Goal: Information Seeking & Learning: Learn about a topic

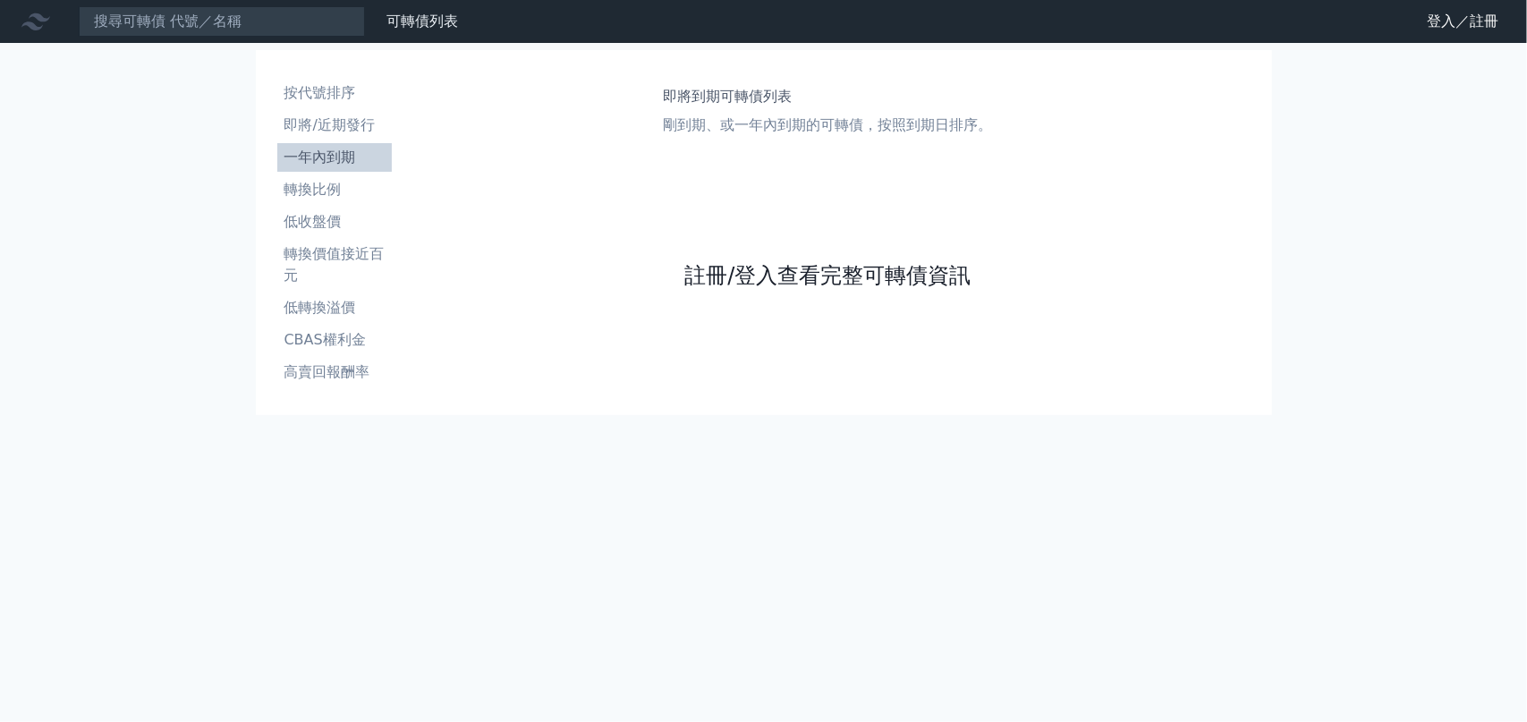
click at [834, 271] on link "註冊/登入查看完整可轉債資訊" at bounding box center [827, 275] width 286 height 29
click at [770, 273] on link "註冊/登入查看完整可轉債資訊" at bounding box center [827, 275] width 286 height 29
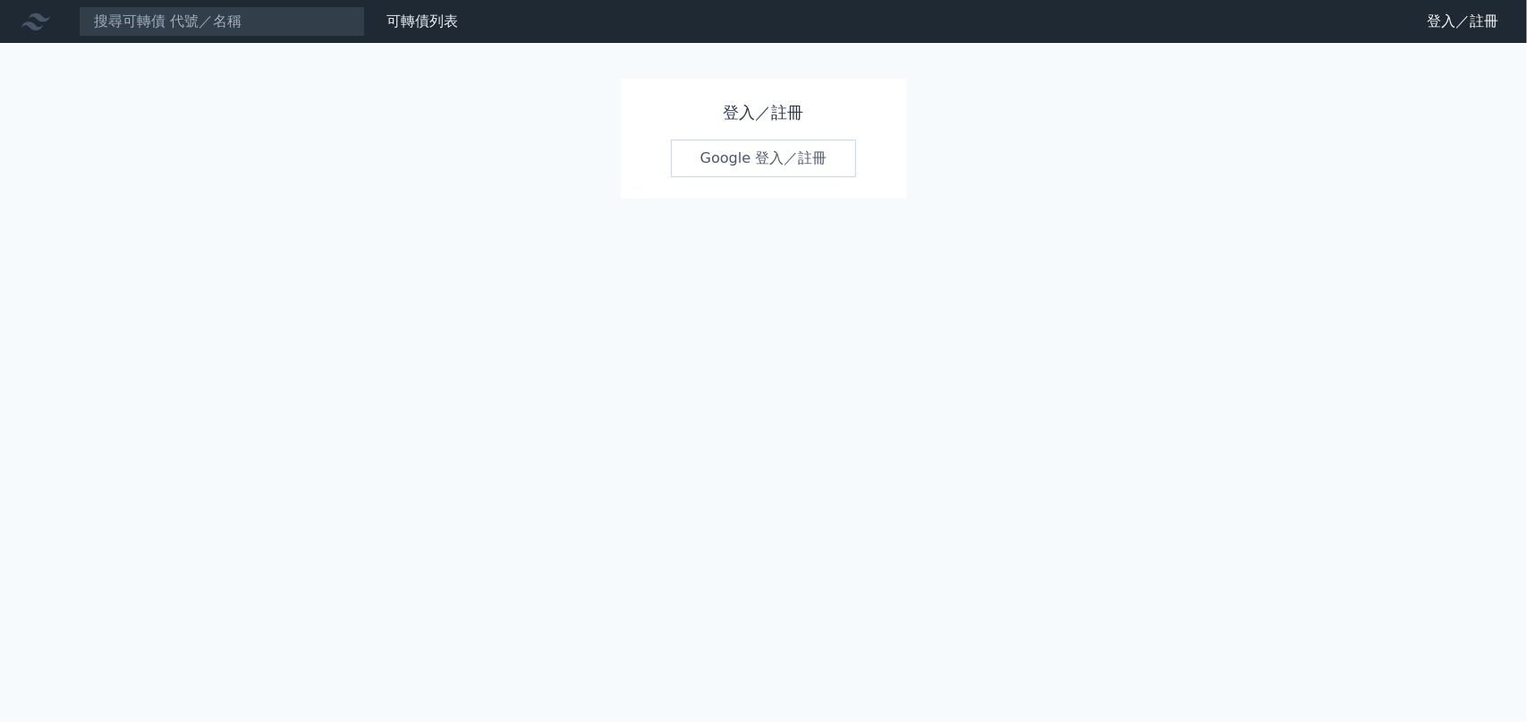
click at [772, 153] on link "Google 登入／註冊" at bounding box center [764, 159] width 186 height 38
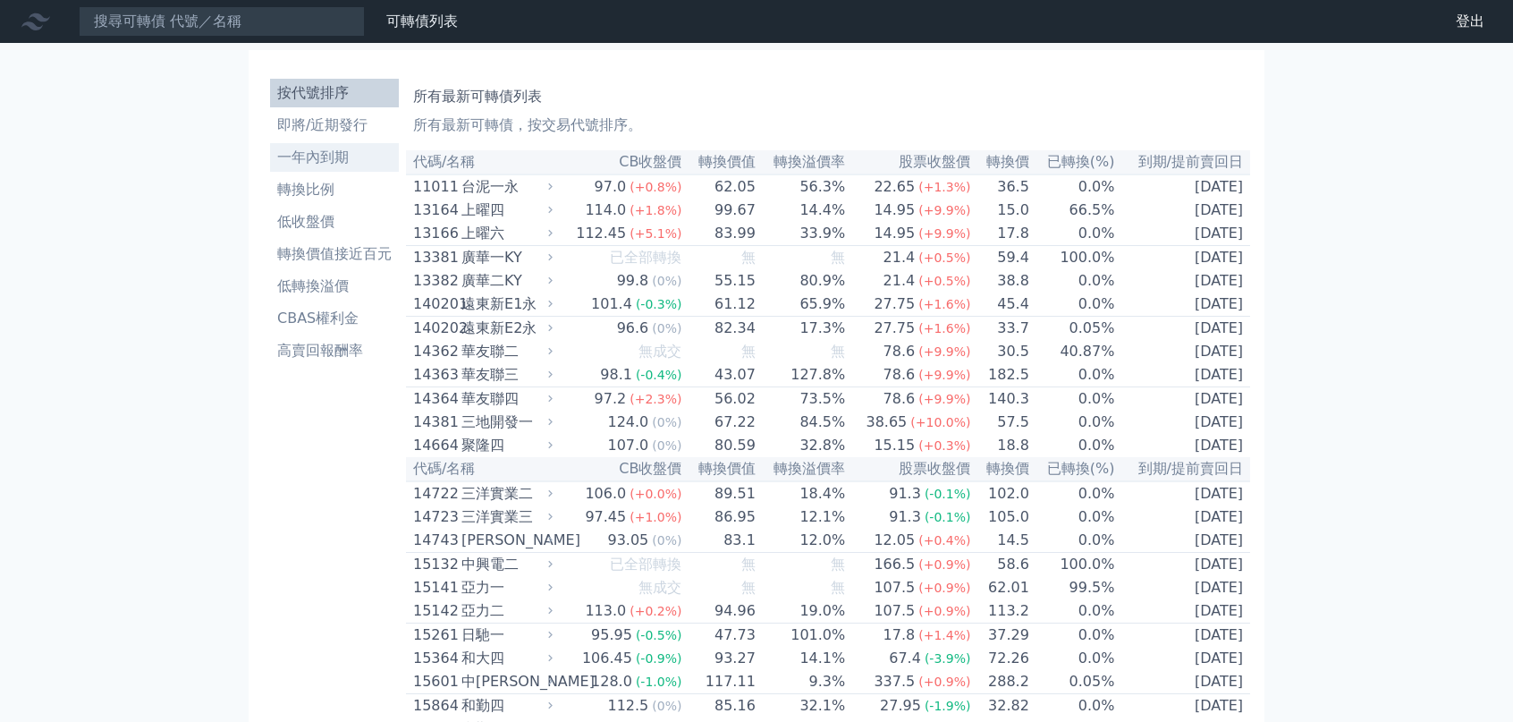
click at [319, 160] on li "一年內到期" at bounding box center [334, 157] width 129 height 21
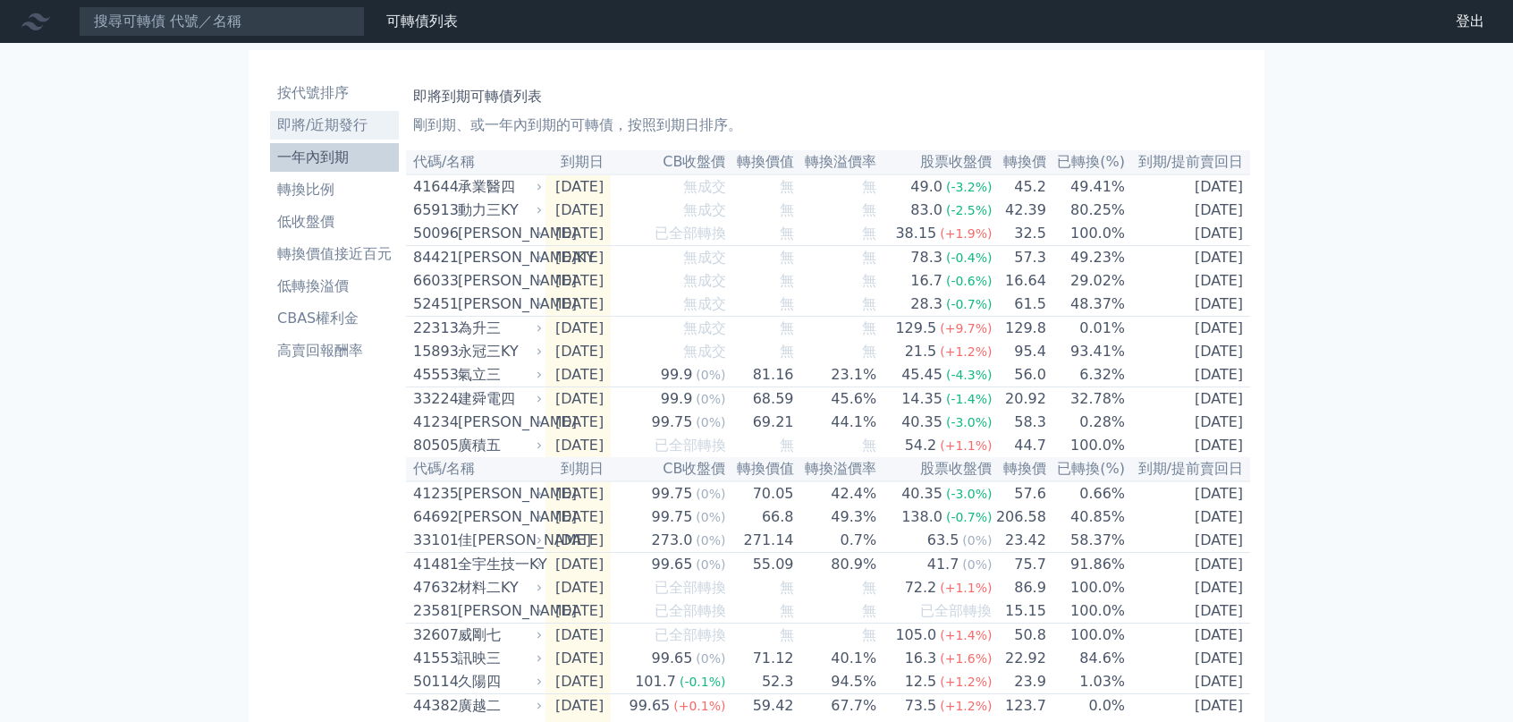
click at [326, 123] on li "即將/近期發行" at bounding box center [334, 124] width 129 height 21
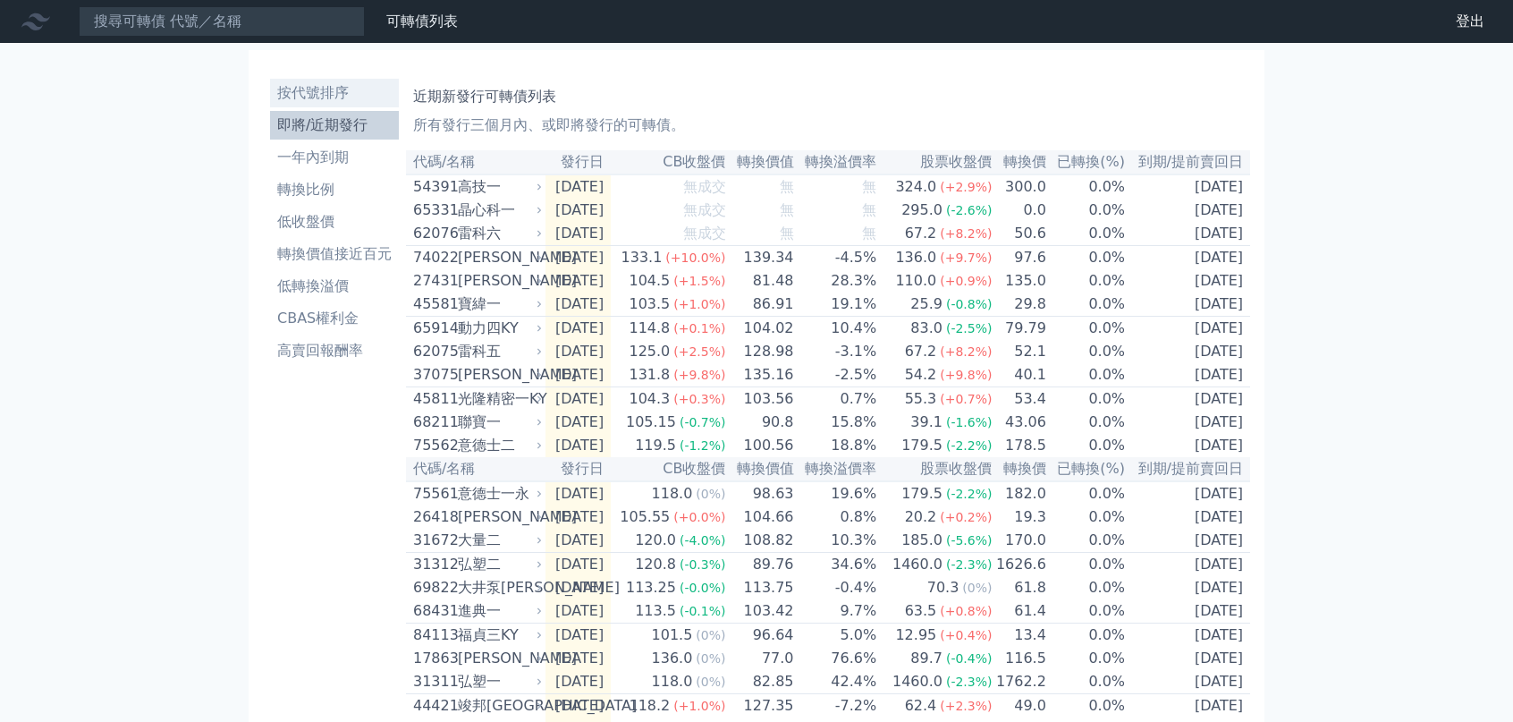
click at [326, 98] on li "按代號排序" at bounding box center [334, 92] width 129 height 21
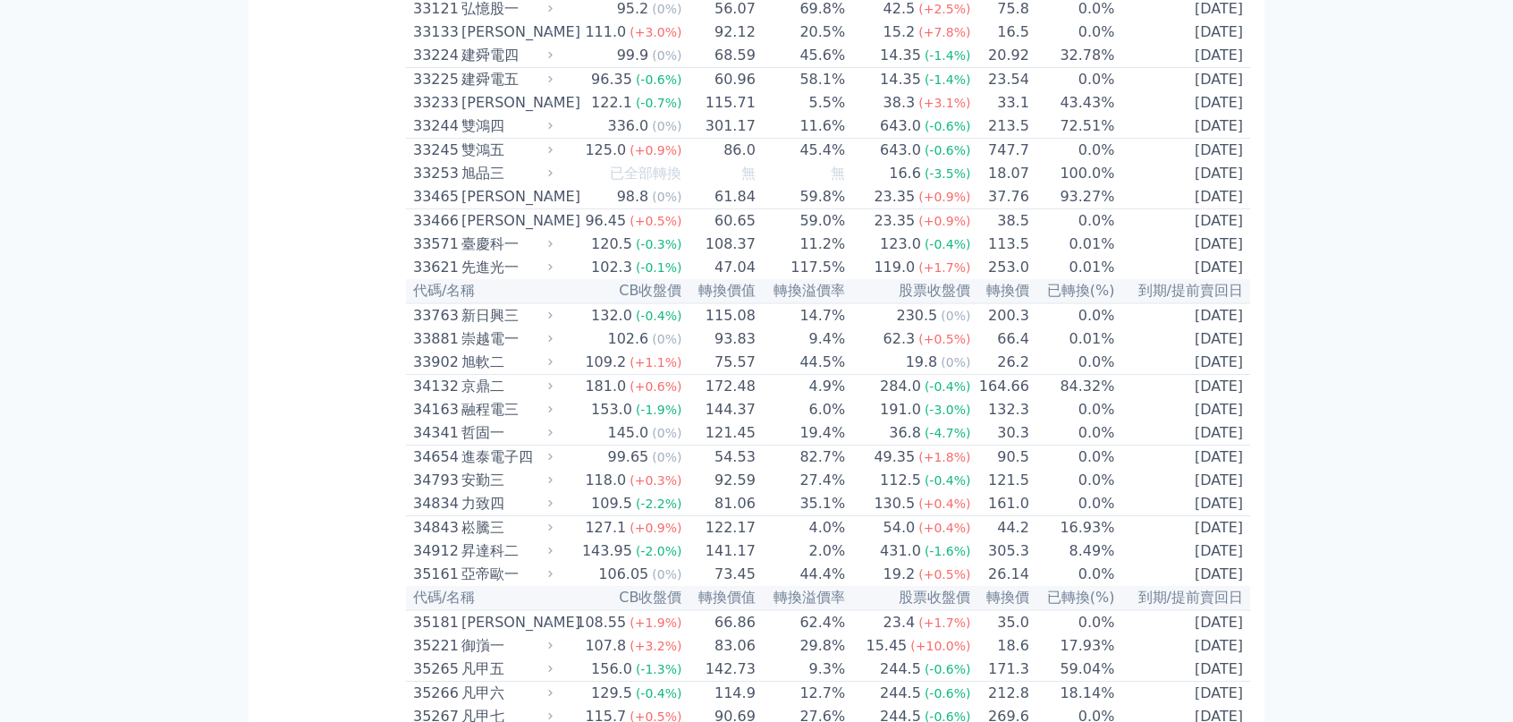
scroll to position [3310, 0]
